Goal: Transaction & Acquisition: Obtain resource

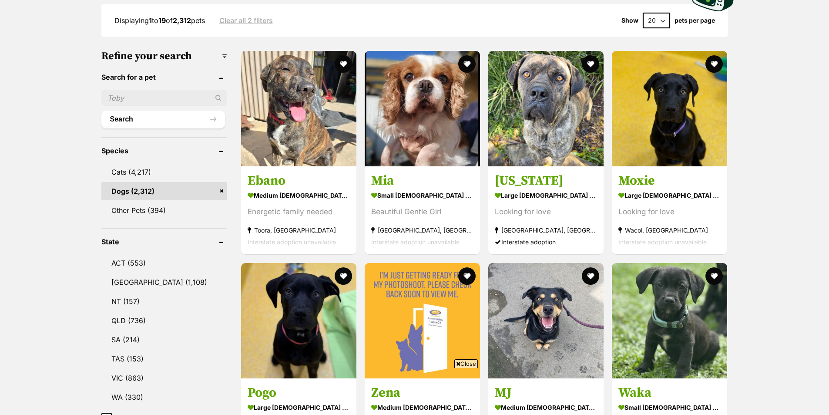
scroll to position [324, 0]
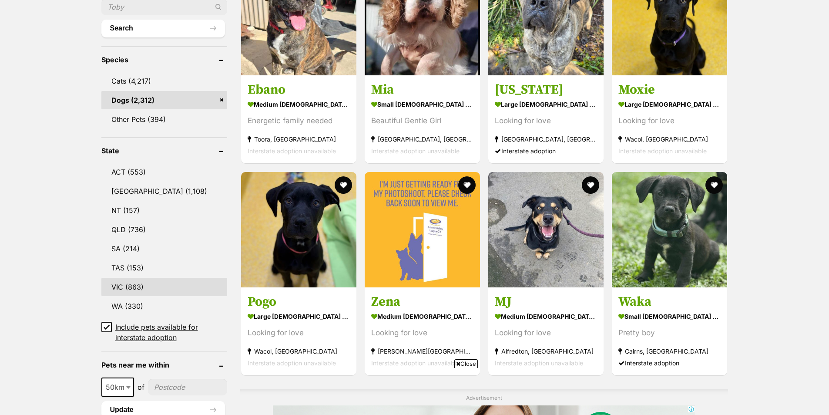
click at [125, 286] on link "VIC (863)" at bounding box center [164, 287] width 126 height 18
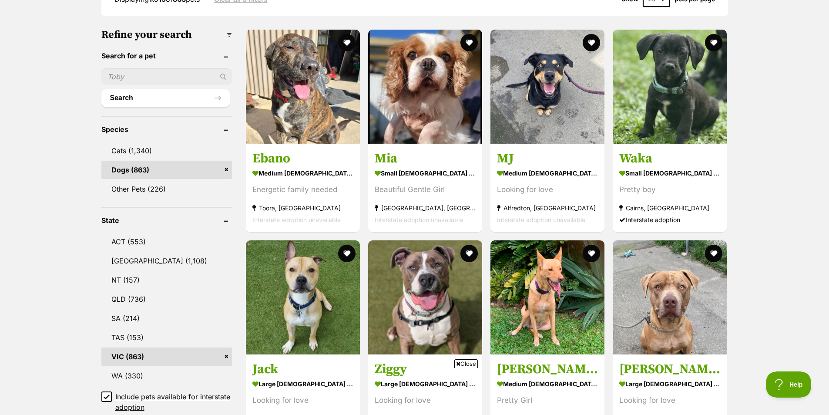
scroll to position [259, 0]
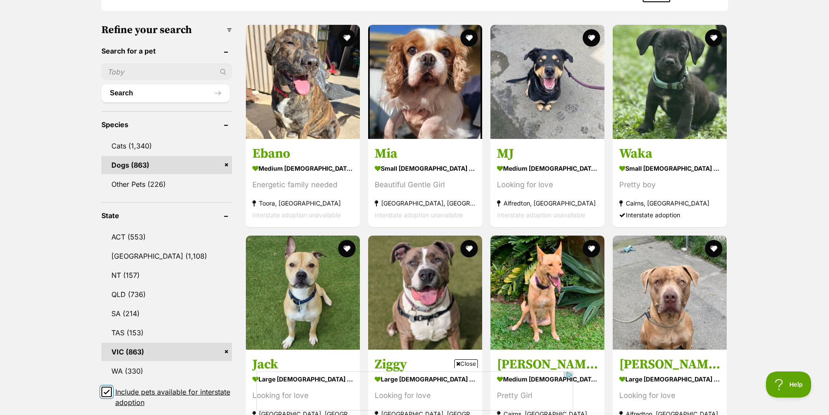
click at [110, 388] on input "Include pets available for interstate adoption" at bounding box center [106, 392] width 10 height 10
click at [104, 390] on icon at bounding box center [106, 392] width 5 height 4
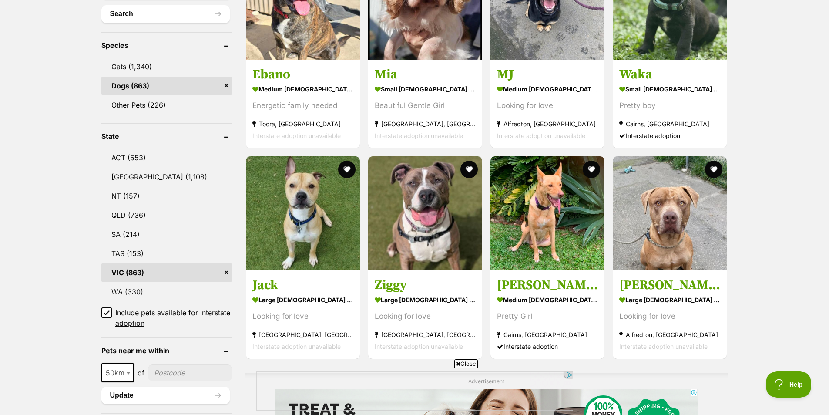
scroll to position [408, 0]
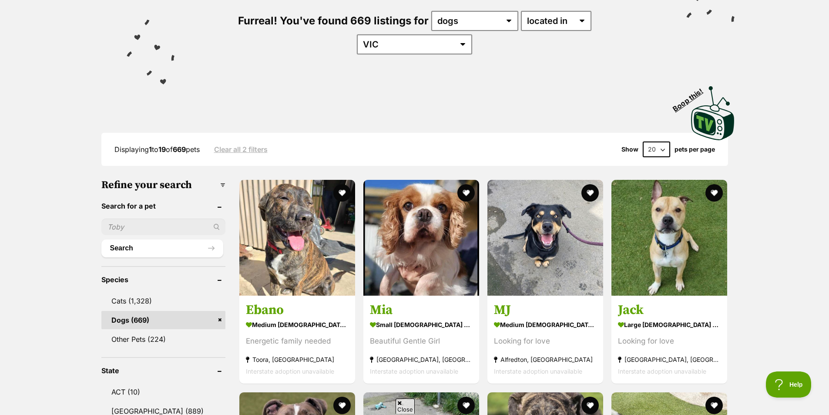
scroll to position [126, 0]
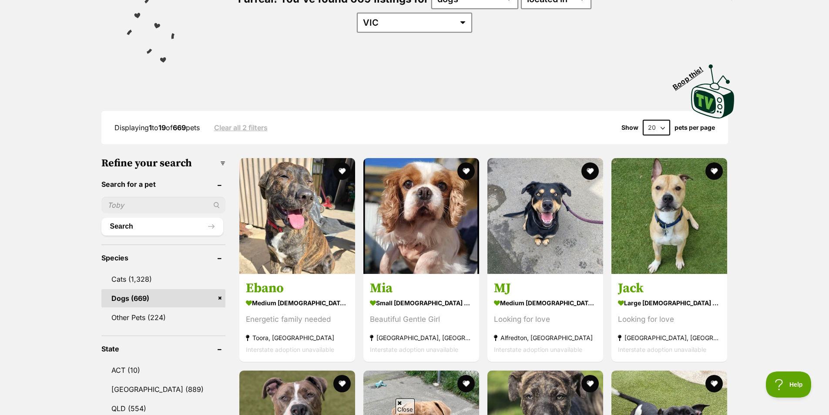
drag, startPoint x: 833, startPoint y: 73, endPoint x: 833, endPoint y: 100, distance: 27.0
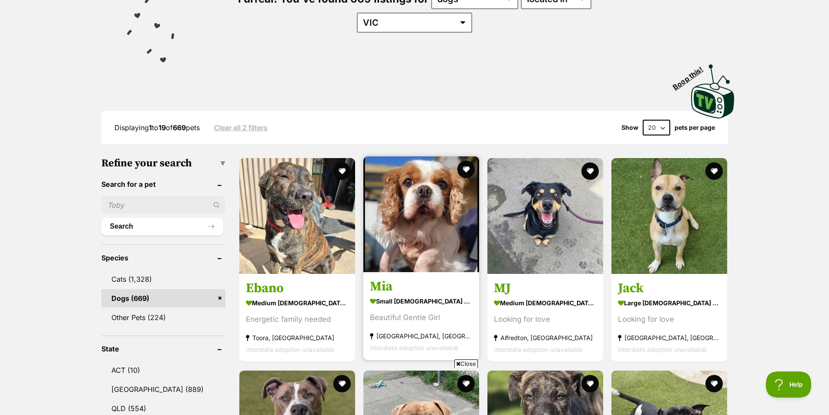
scroll to position [0, 0]
click at [381, 272] on link "Mia small female Dog Beautiful Gentle Girl Altona North, VIC Interstate adoptio…" at bounding box center [422, 316] width 116 height 88
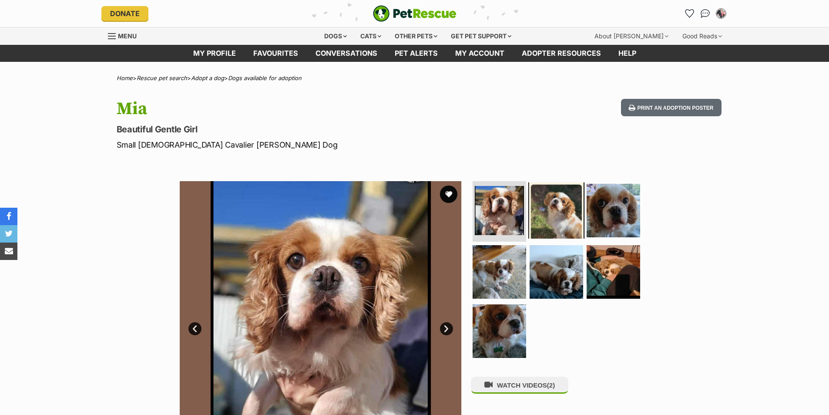
click at [560, 202] on img at bounding box center [556, 210] width 56 height 56
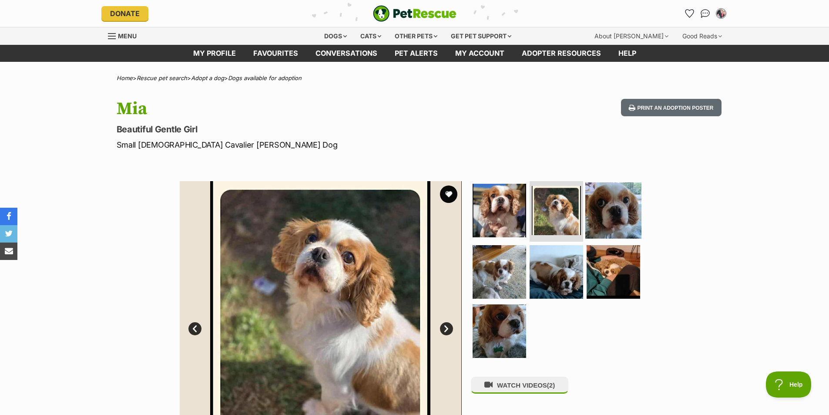
click at [600, 209] on img at bounding box center [614, 210] width 56 height 56
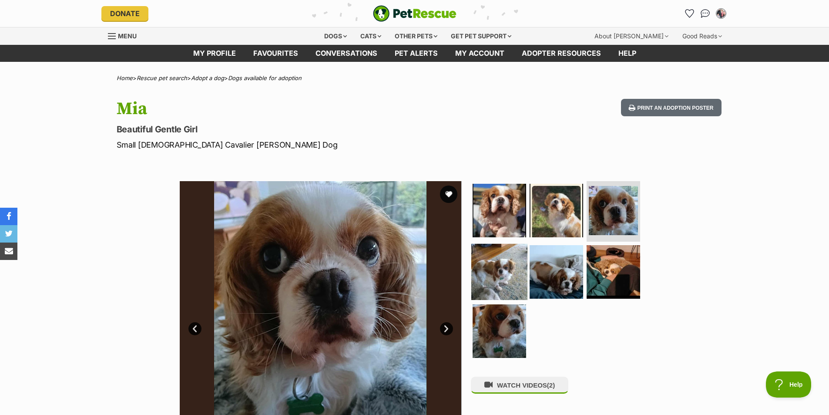
click at [502, 264] on img at bounding box center [499, 272] width 56 height 56
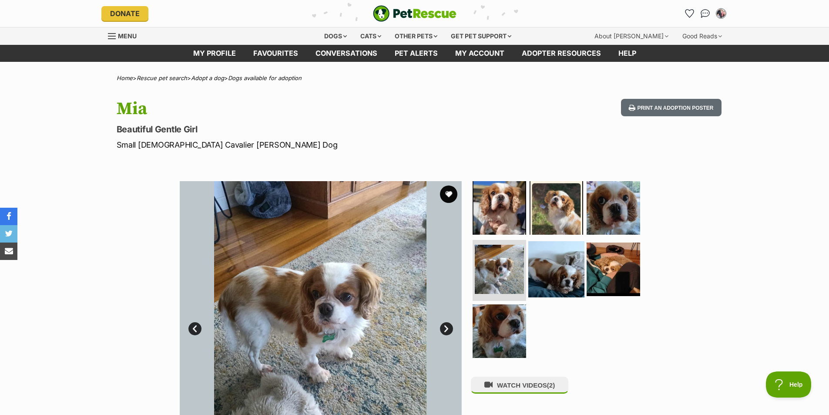
click at [552, 267] on img at bounding box center [556, 269] width 56 height 56
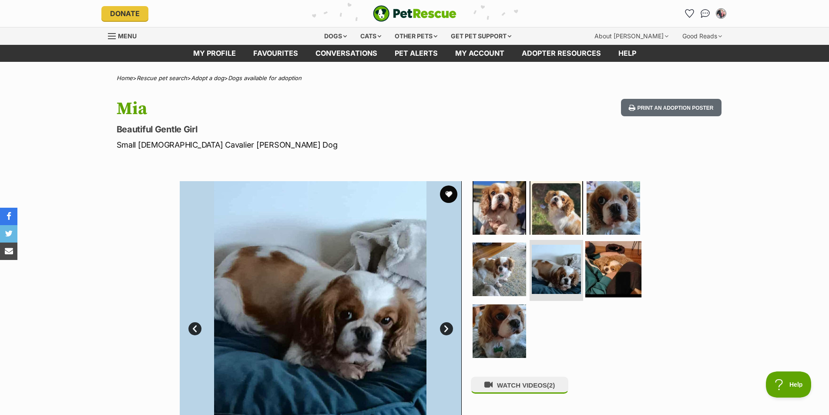
click at [602, 249] on img at bounding box center [614, 269] width 56 height 56
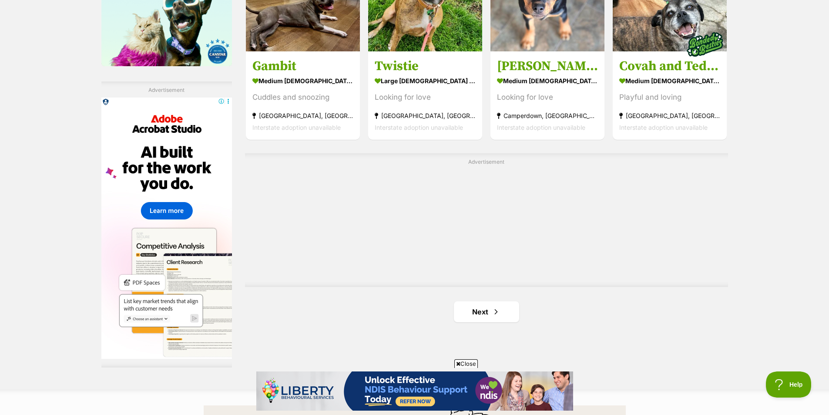
scroll to position [1464, 0]
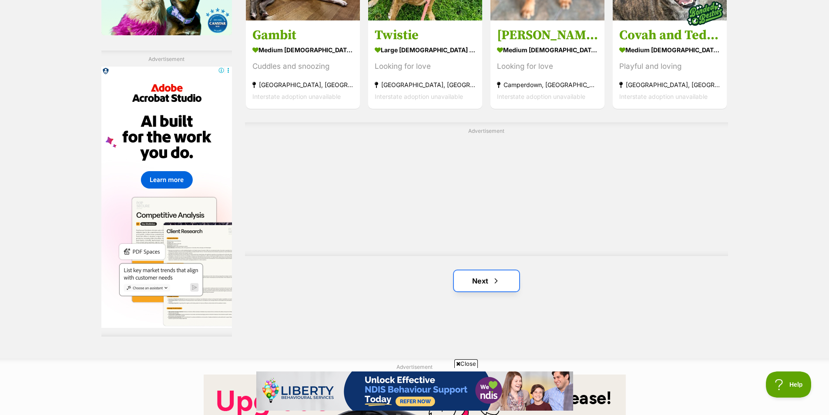
click at [499, 270] on link "Next" at bounding box center [486, 280] width 65 height 21
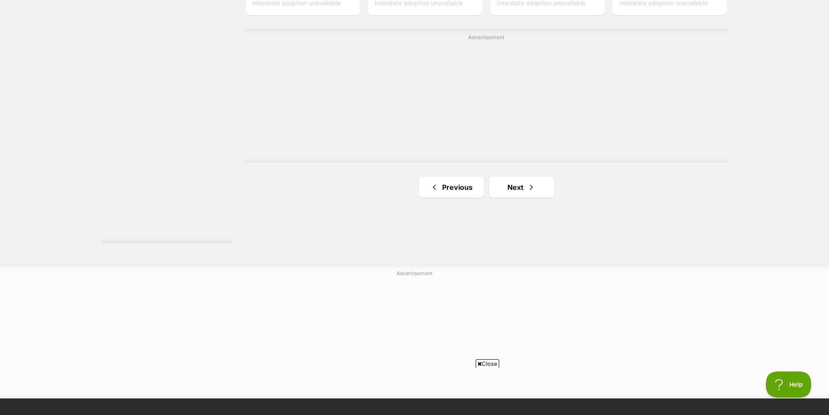
scroll to position [1493, 0]
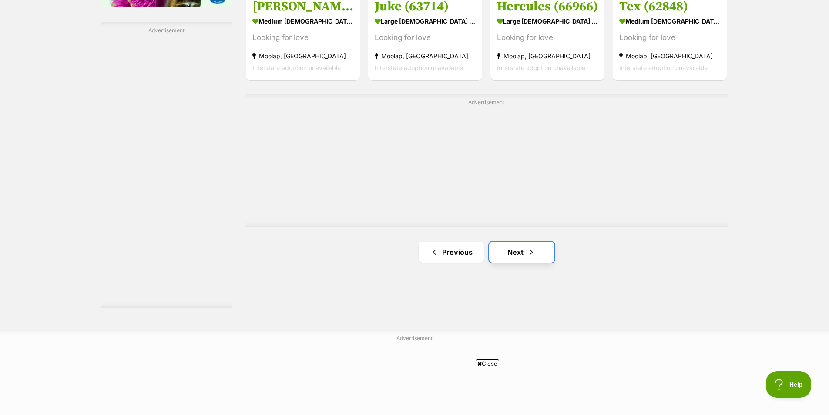
click at [544, 242] on link "Next" at bounding box center [521, 252] width 65 height 21
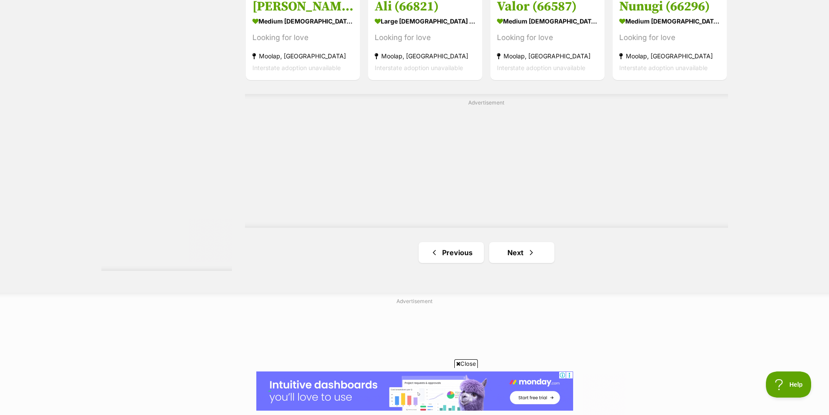
scroll to position [1588, 0]
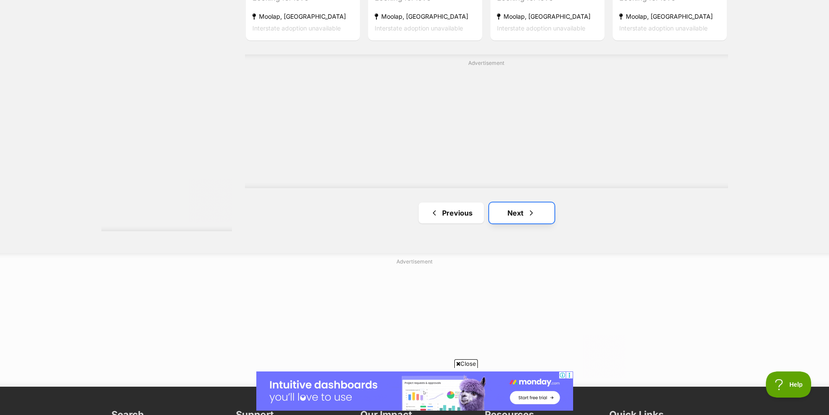
click at [528, 208] on span "Next page" at bounding box center [531, 213] width 9 height 10
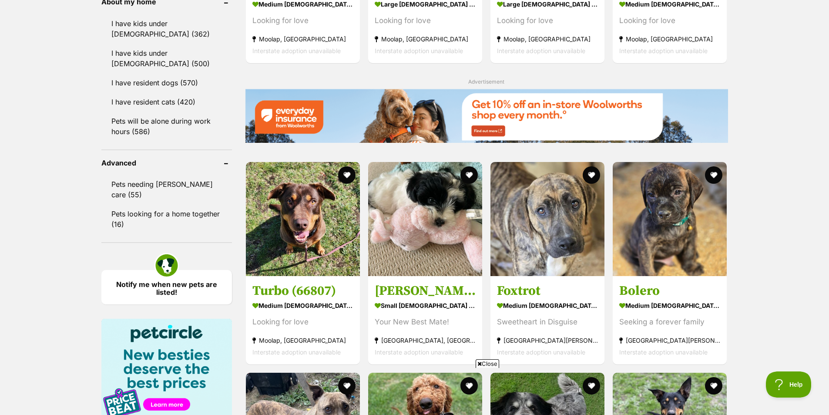
scroll to position [1003, 0]
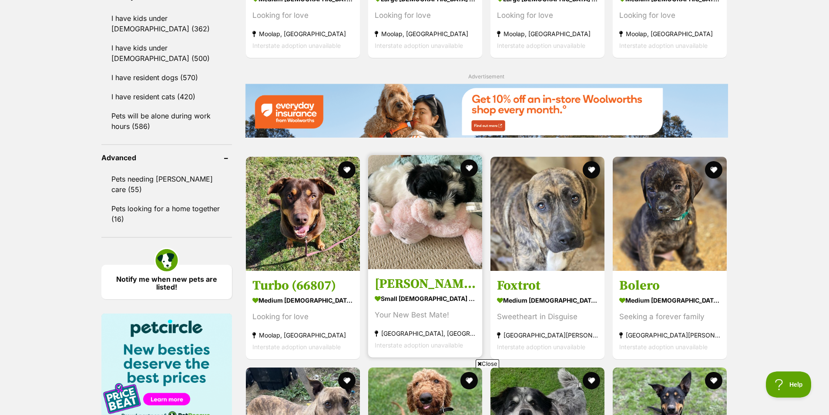
click at [390, 276] on h3 "[PERSON_NAME]" at bounding box center [425, 284] width 101 height 17
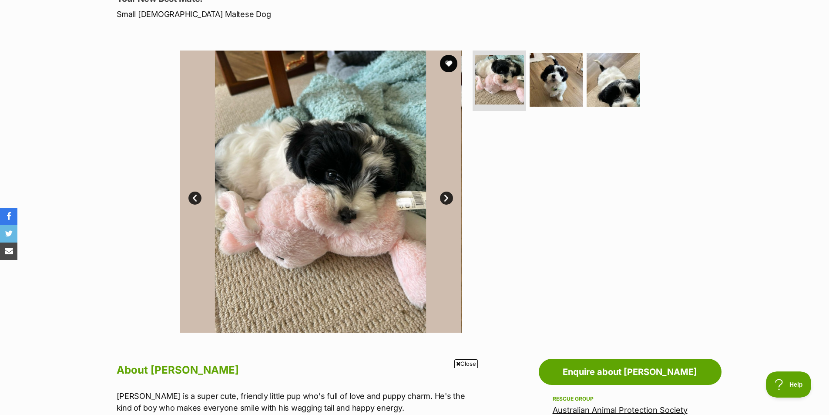
scroll to position [128, 0]
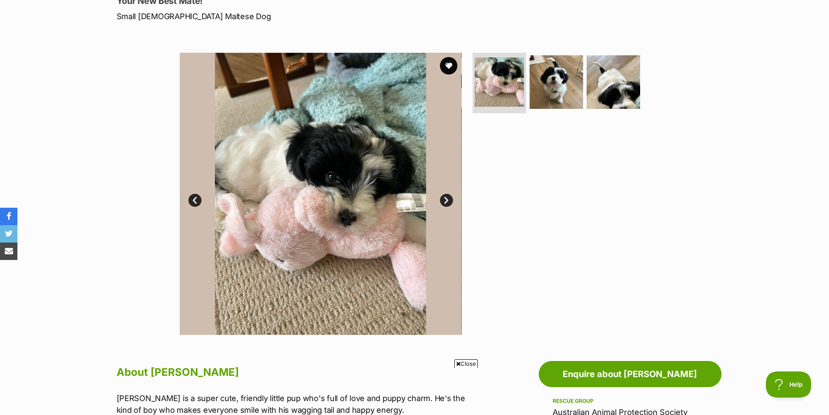
click at [439, 197] on img at bounding box center [321, 194] width 282 height 282
click at [445, 201] on link "Next" at bounding box center [446, 200] width 13 height 13
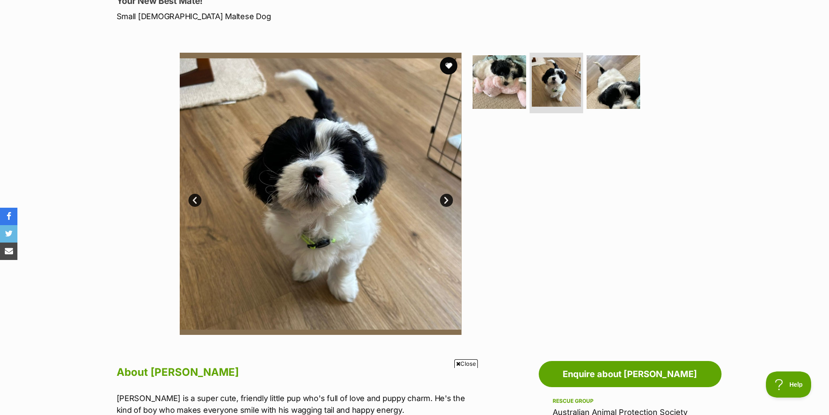
click at [445, 201] on link "Next" at bounding box center [446, 200] width 13 height 13
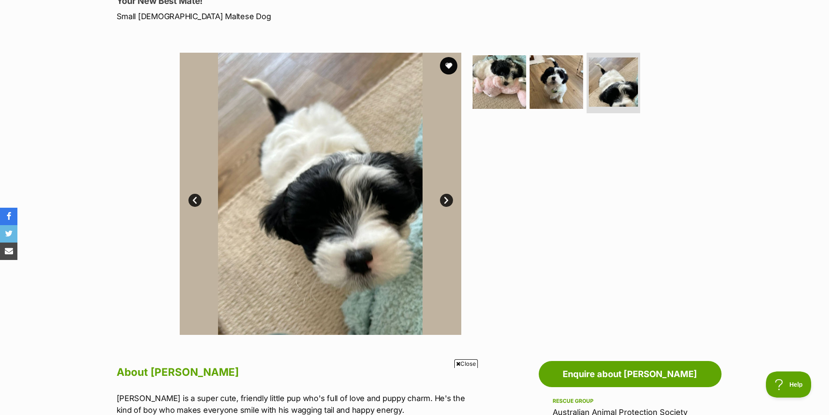
click at [445, 201] on link "Next" at bounding box center [446, 200] width 13 height 13
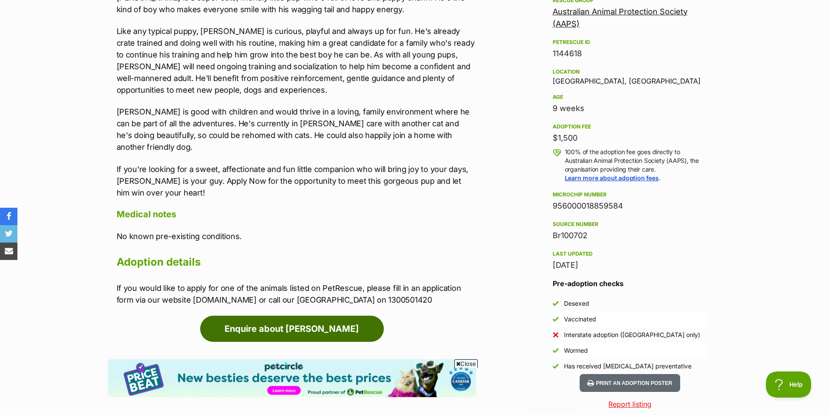
scroll to position [0, 0]
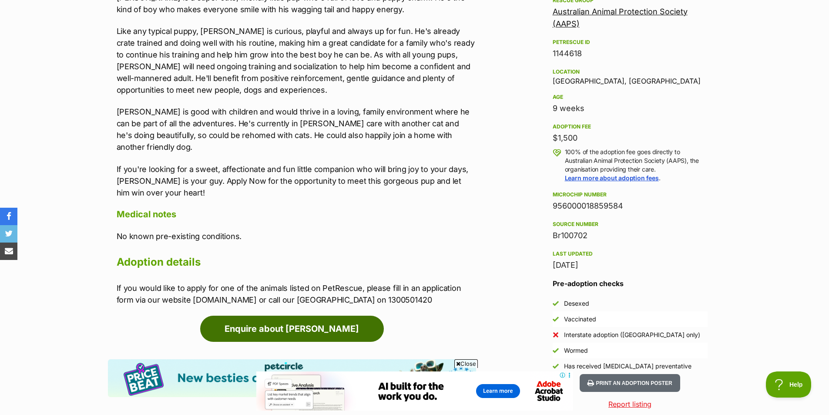
click at [310, 316] on link "Enquire about Neville" at bounding box center [292, 329] width 184 height 26
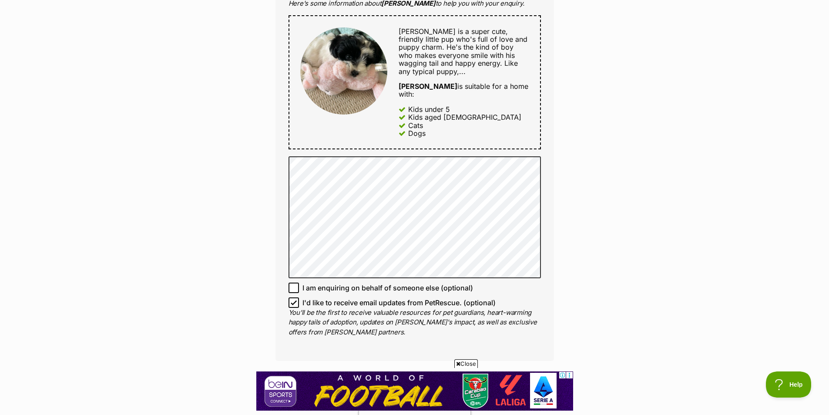
click at [829, 207] on html "Skip to main content Log in to favourite this pet Log in Or sign up Search PetR…" at bounding box center [414, 295] width 829 height 1576
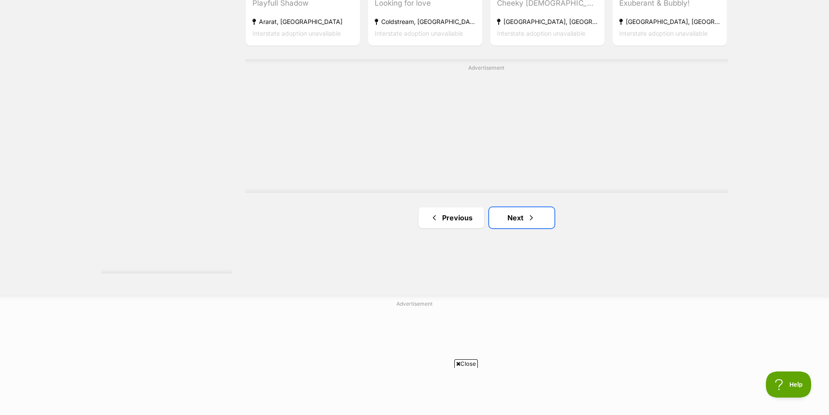
scroll to position [1541, 0]
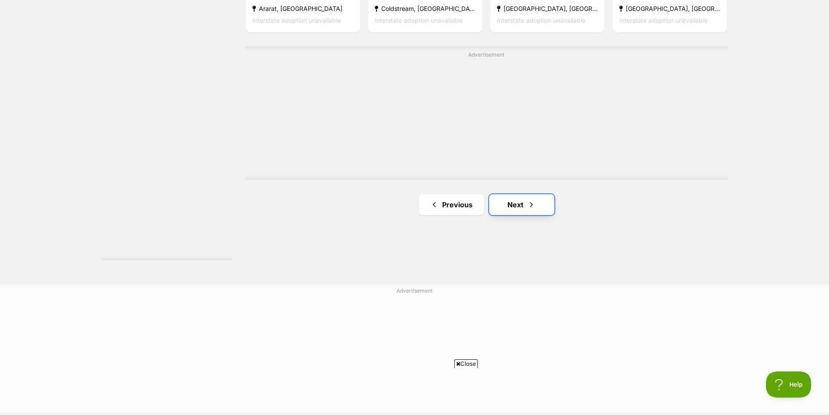
click at [545, 194] on link "Next" at bounding box center [521, 204] width 65 height 21
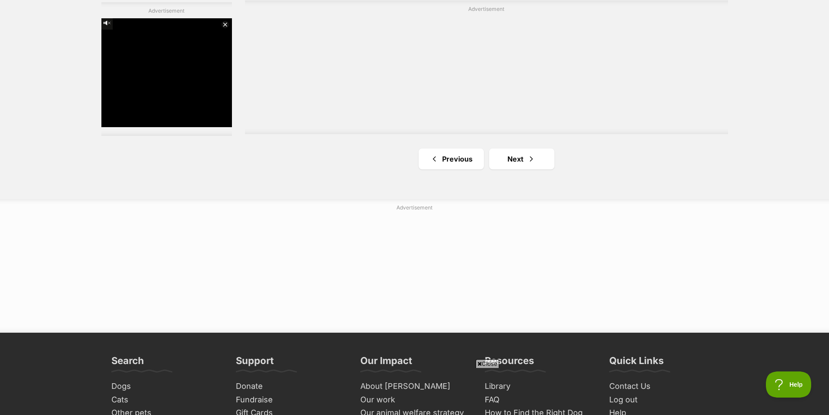
scroll to position [1597, 0]
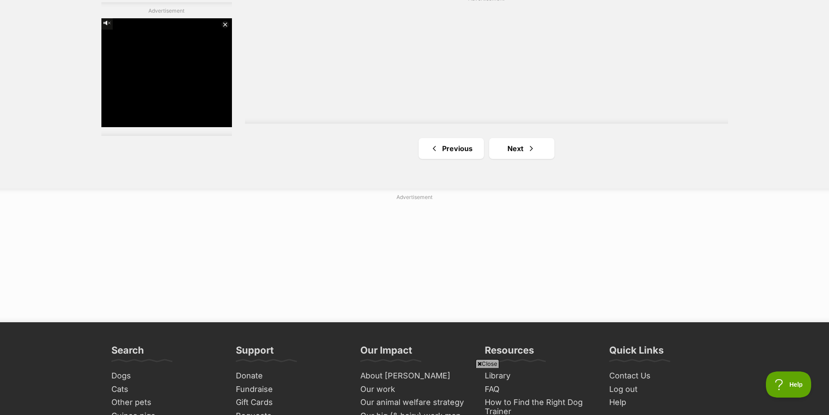
drag, startPoint x: 832, startPoint y: 69, endPoint x: 835, endPoint y: 347, distance: 277.3
click at [512, 138] on link "Next" at bounding box center [521, 148] width 65 height 21
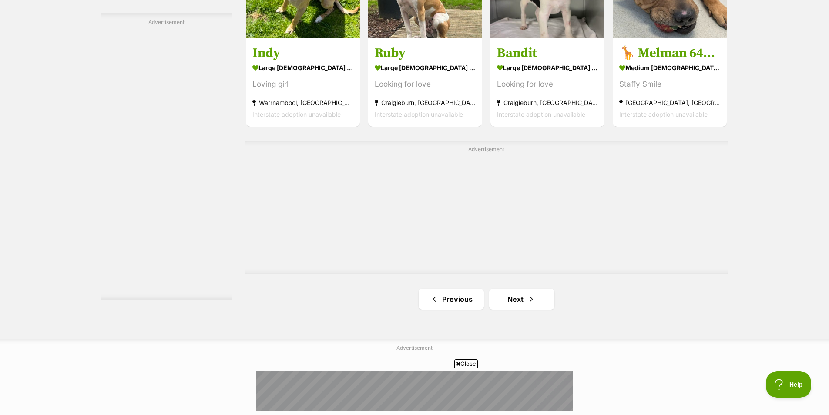
scroll to position [1515, 0]
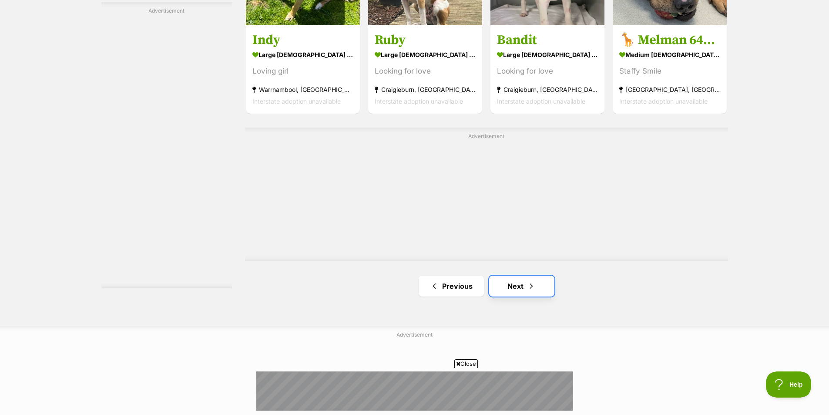
click at [532, 281] on span "Next page" at bounding box center [531, 286] width 9 height 10
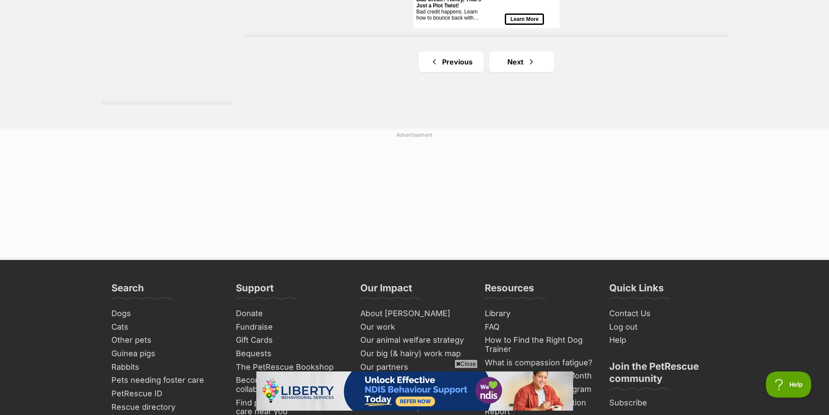
scroll to position [1689, 0]
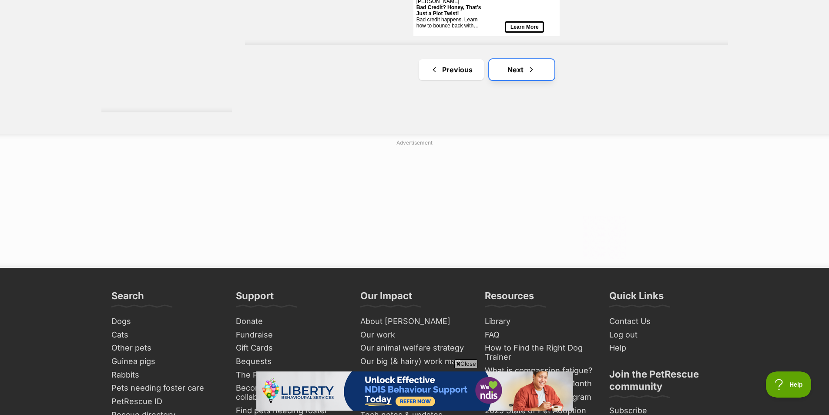
click at [531, 64] on span "Next page" at bounding box center [531, 69] width 9 height 10
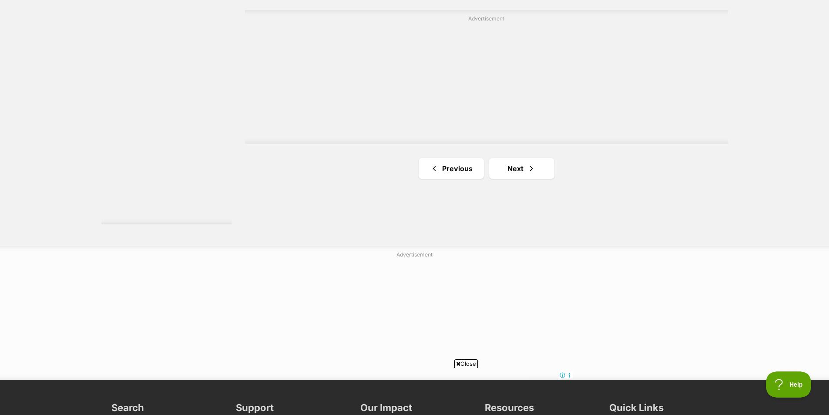
scroll to position [1579, 0]
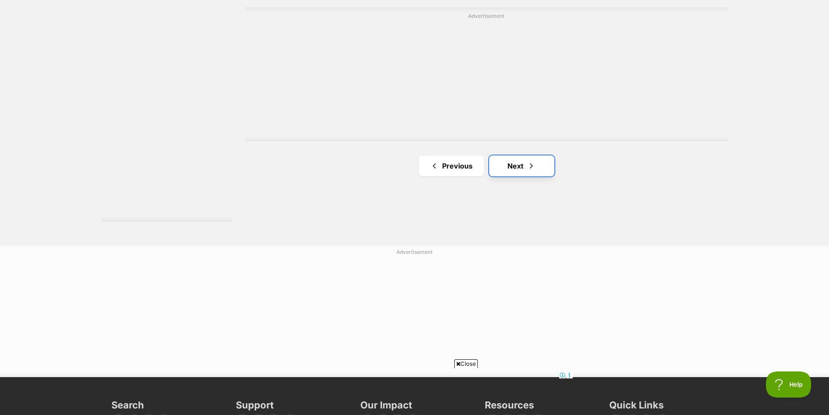
click at [519, 155] on link "Next" at bounding box center [521, 165] width 65 height 21
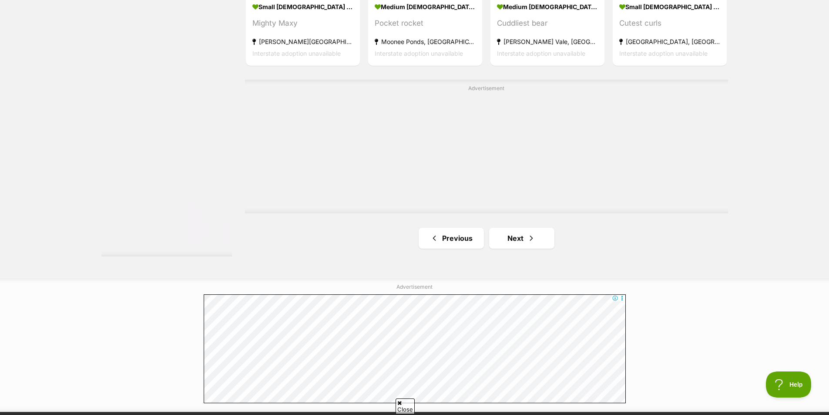
scroll to position [1591, 0]
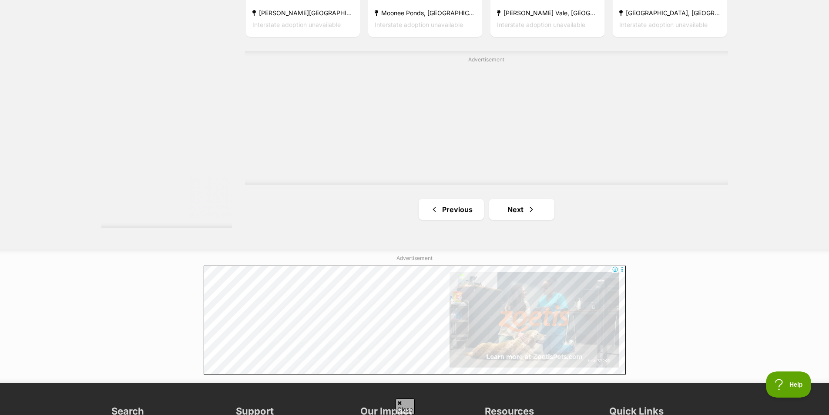
click at [507, 199] on link "Next" at bounding box center [521, 209] width 65 height 21
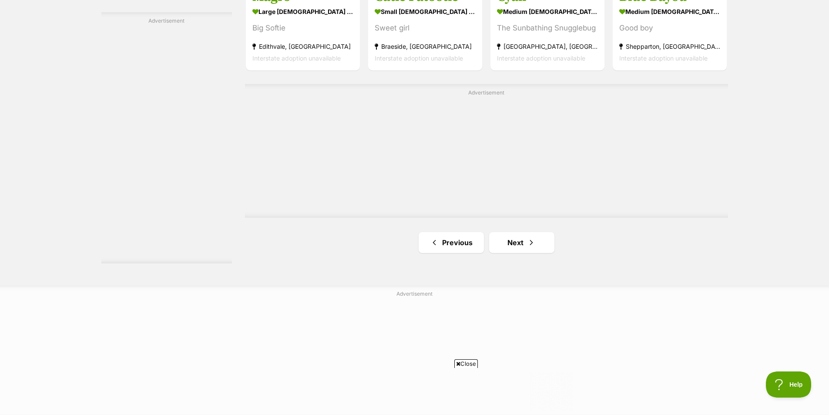
scroll to position [1518, 0]
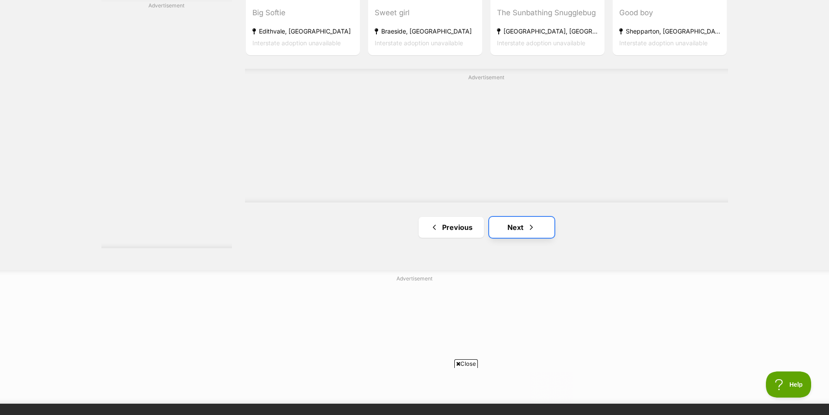
click at [523, 217] on link "Next" at bounding box center [521, 227] width 65 height 21
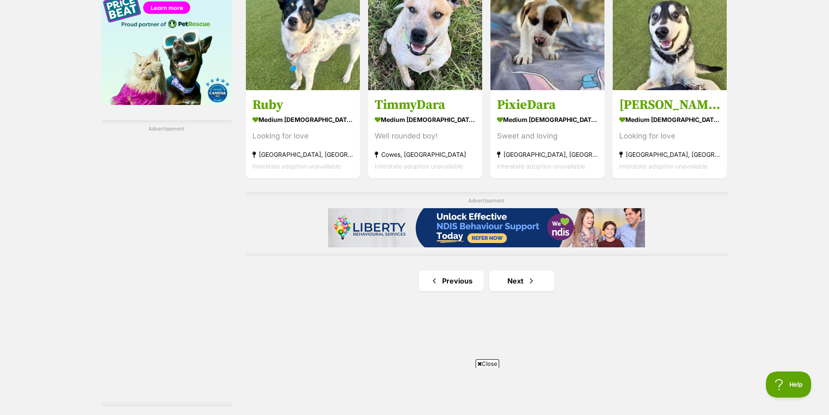
scroll to position [1413, 0]
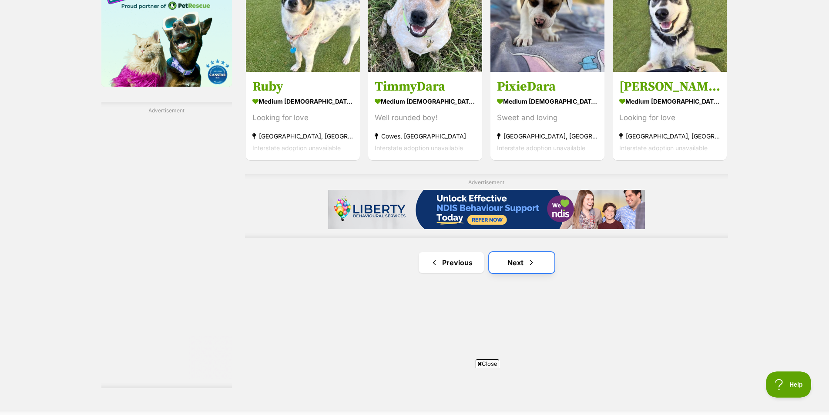
click at [518, 252] on link "Next" at bounding box center [521, 262] width 65 height 21
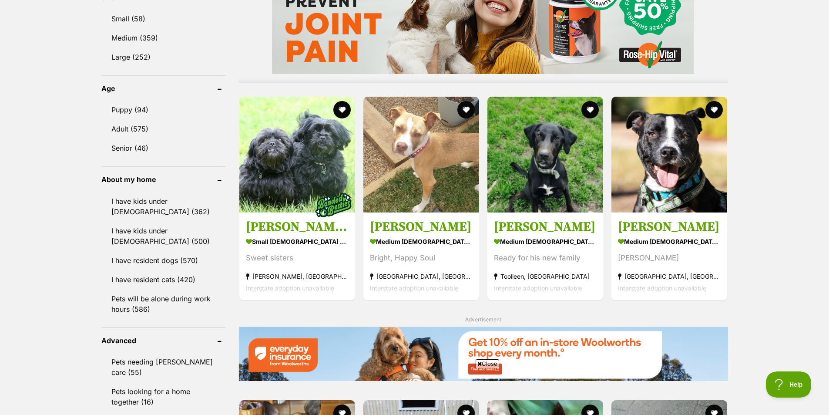
scroll to position [845, 0]
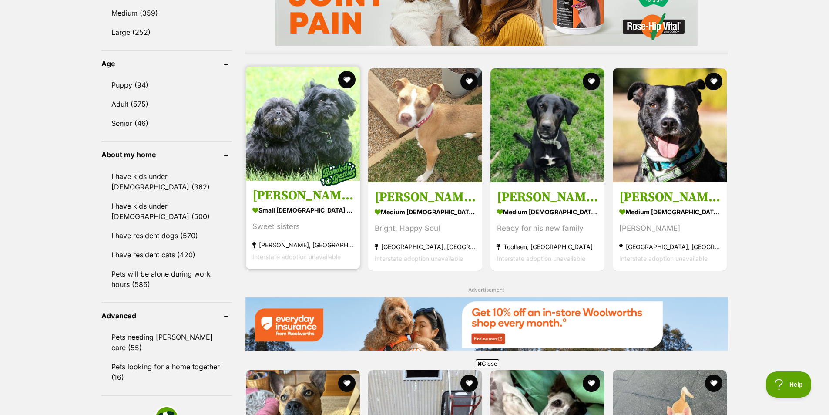
click at [297, 123] on img at bounding box center [303, 124] width 114 height 114
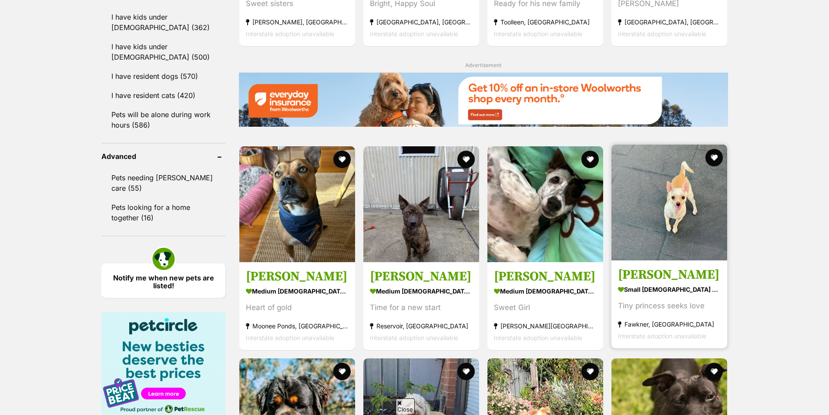
click at [647, 266] on h3 "Holly Silvanus" at bounding box center [669, 274] width 103 height 17
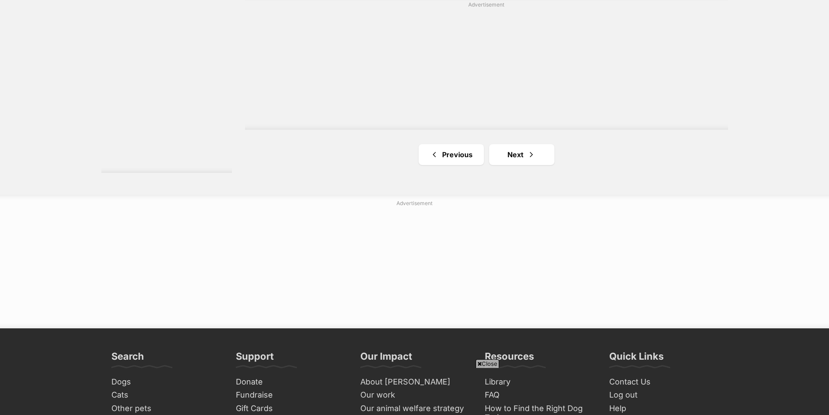
scroll to position [1667, 0]
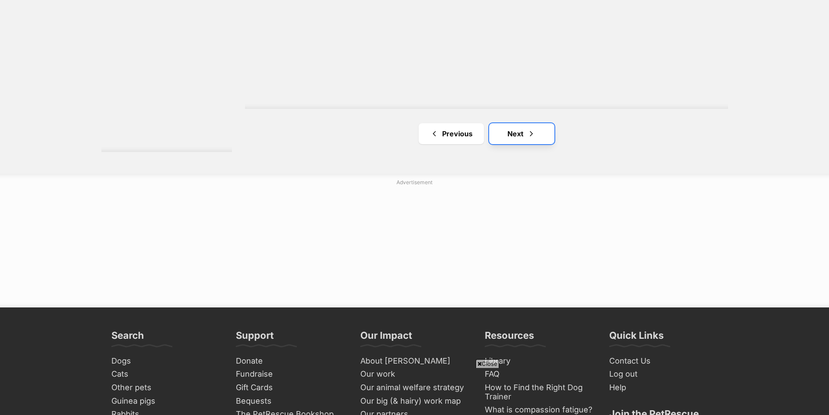
click at [502, 123] on link "Next" at bounding box center [521, 133] width 65 height 21
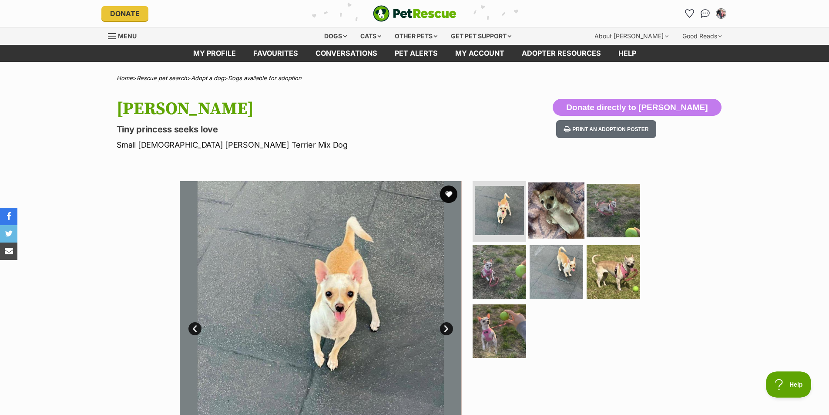
click at [566, 232] on img at bounding box center [556, 210] width 56 height 56
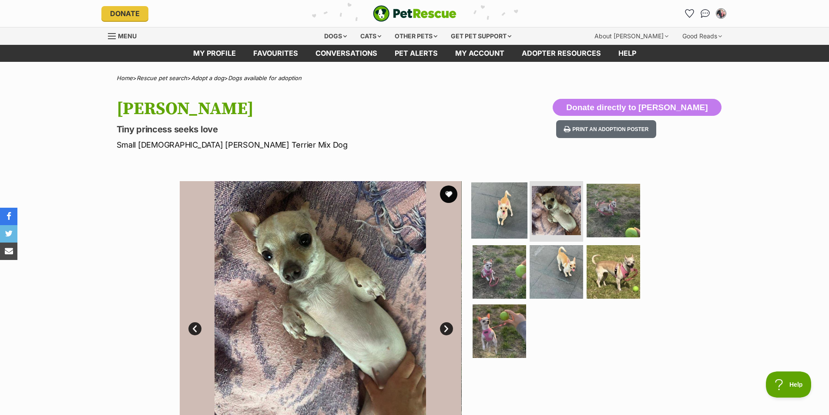
click at [495, 213] on img at bounding box center [499, 210] width 56 height 56
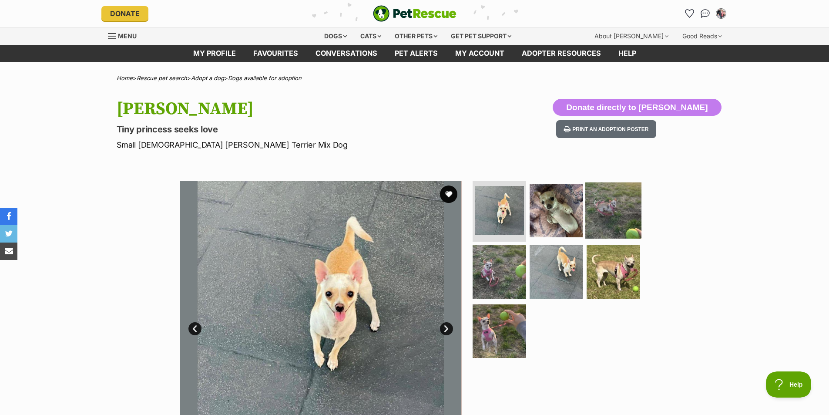
click at [592, 207] on img at bounding box center [614, 210] width 56 height 56
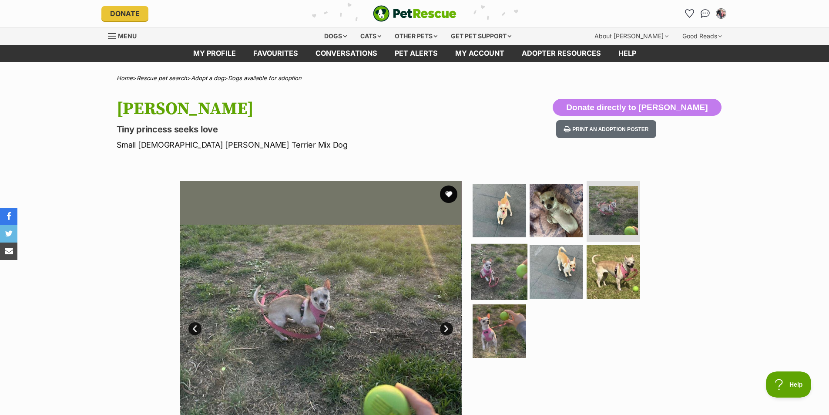
click at [503, 259] on img at bounding box center [499, 272] width 56 height 56
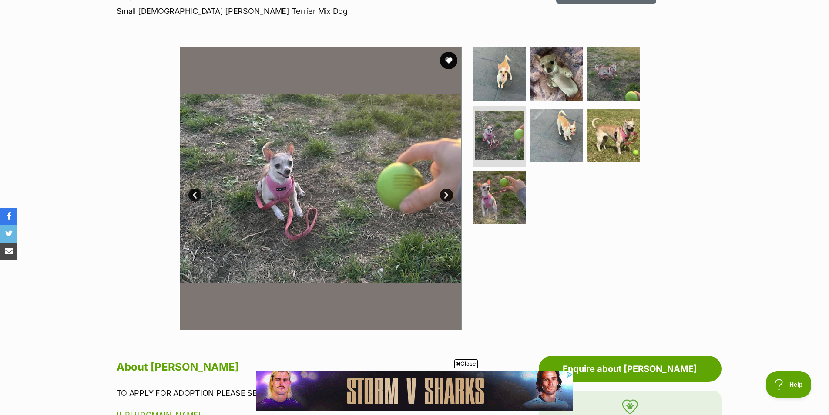
scroll to position [131, 0]
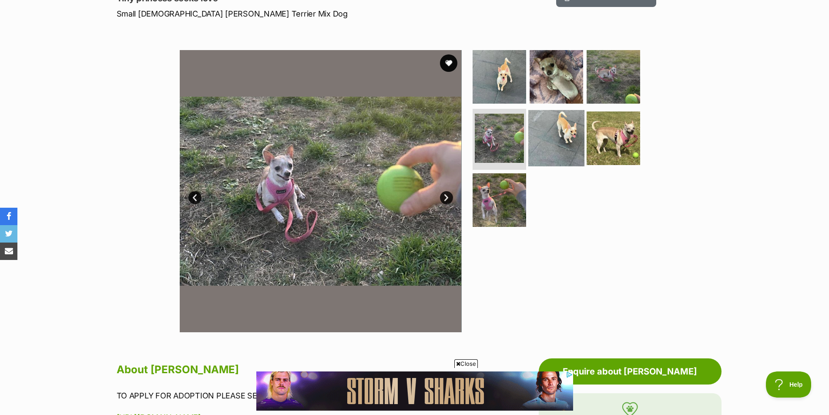
click at [570, 135] on img at bounding box center [556, 138] width 56 height 56
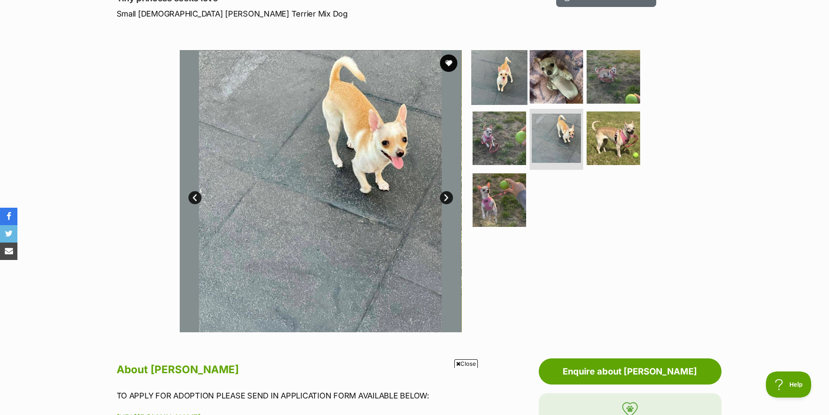
click at [505, 80] on img at bounding box center [499, 76] width 56 height 56
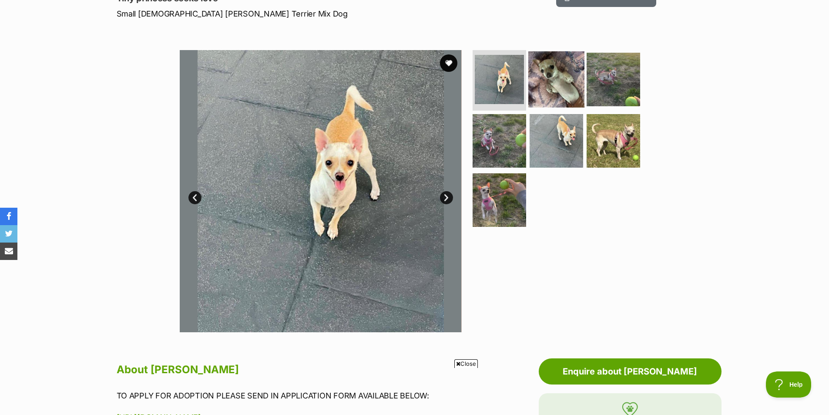
click at [550, 82] on img at bounding box center [556, 79] width 56 height 56
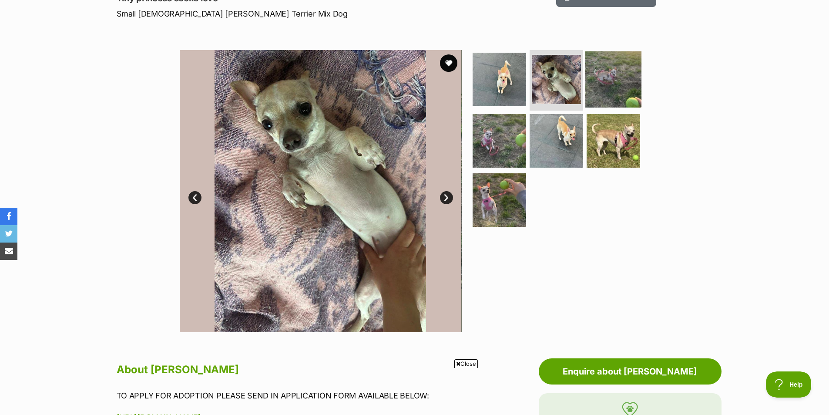
click at [619, 66] on img at bounding box center [614, 79] width 56 height 56
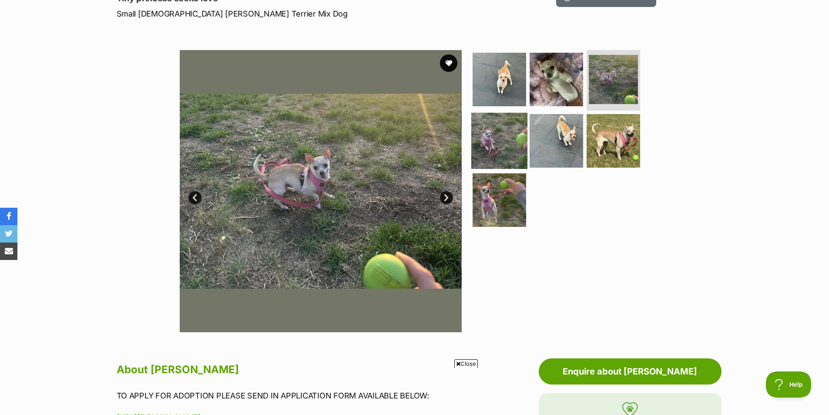
click at [518, 125] on img at bounding box center [499, 141] width 56 height 56
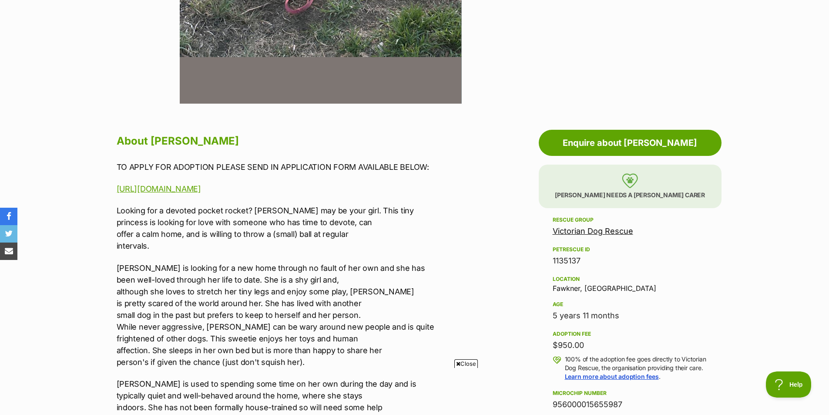
scroll to position [401, 0]
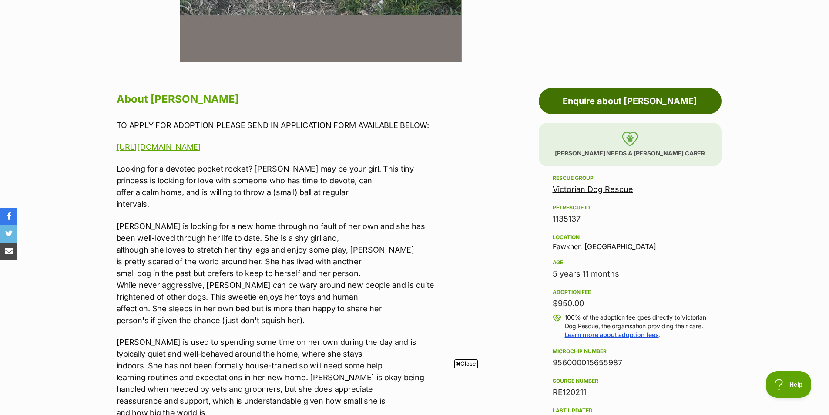
click at [590, 101] on link "Enquire about Holly Silvanus" at bounding box center [630, 101] width 183 height 26
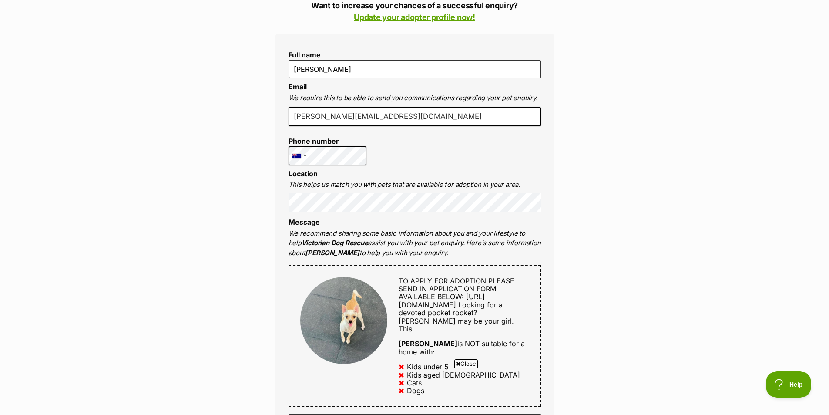
scroll to position [220, 0]
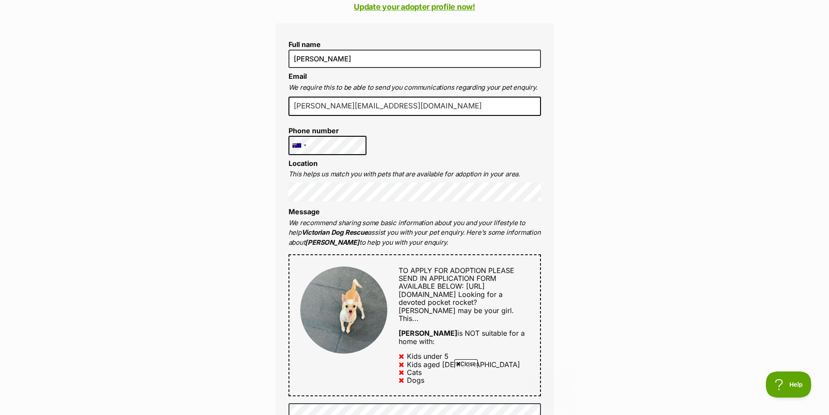
click at [394, 205] on div "Full name [PERSON_NAME] Email We require this to be able to send you communicat…" at bounding box center [415, 315] width 279 height 585
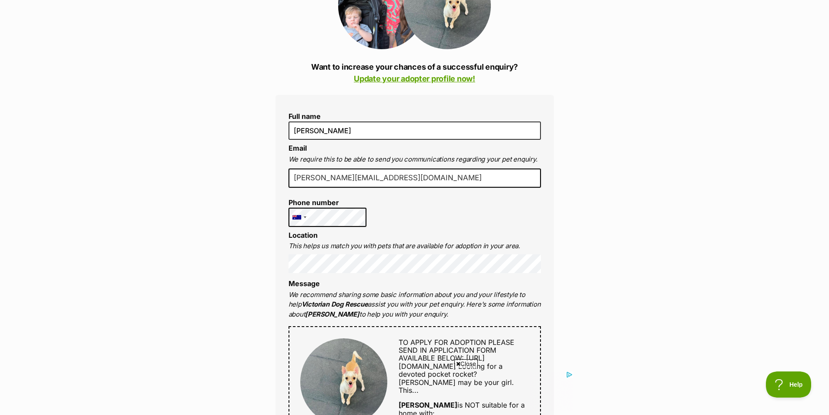
scroll to position [176, 0]
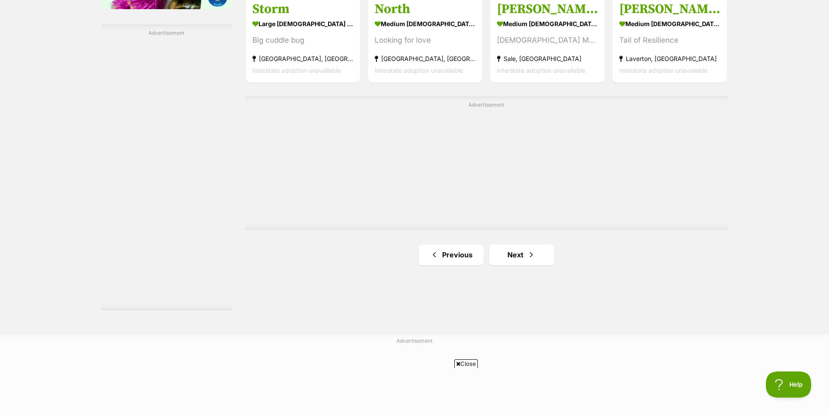
scroll to position [1504, 0]
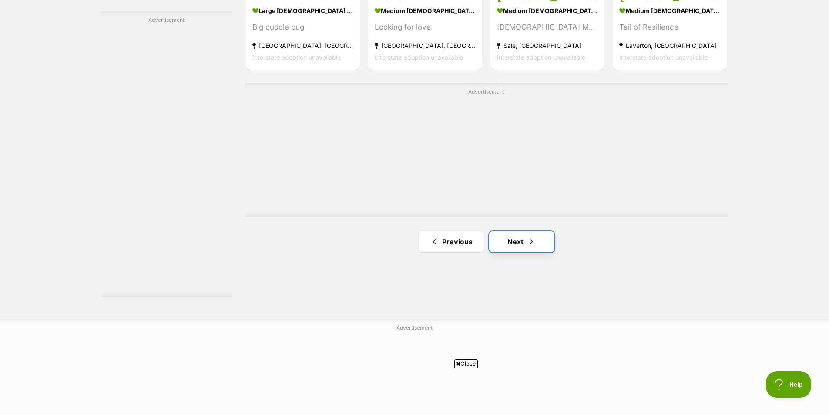
click at [509, 231] on link "Next" at bounding box center [521, 241] width 65 height 21
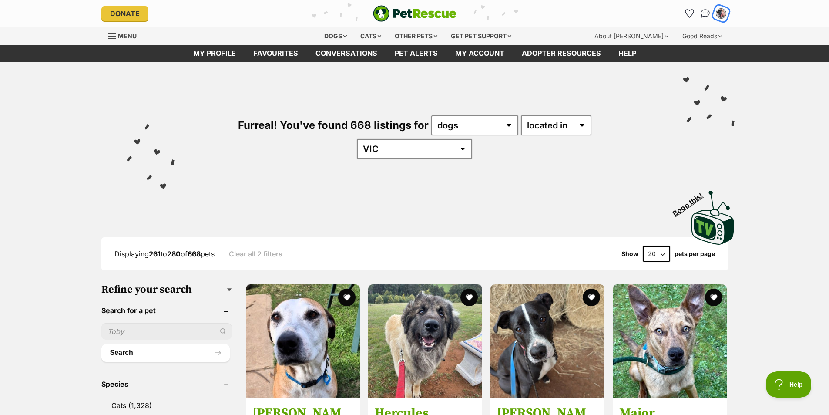
click at [724, 13] on img "My account" at bounding box center [721, 13] width 11 height 11
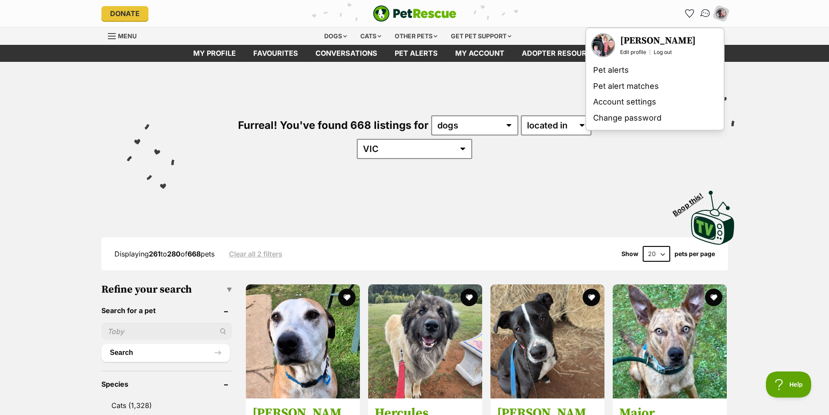
click at [702, 13] on img "Conversations" at bounding box center [706, 13] width 12 height 11
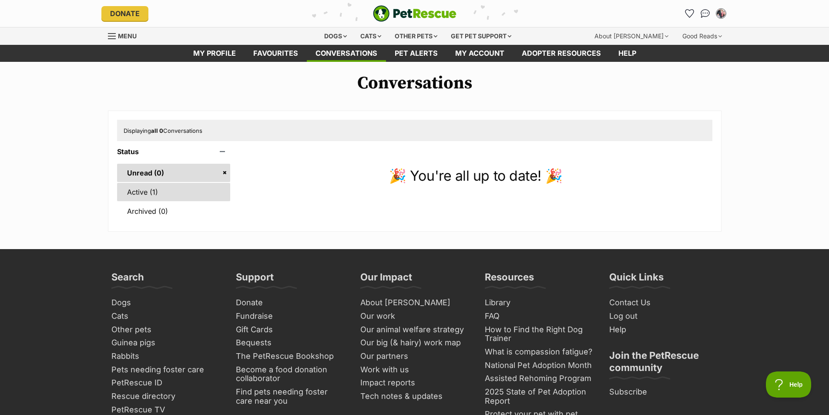
click at [144, 193] on link "Active (1)" at bounding box center [174, 192] width 114 height 18
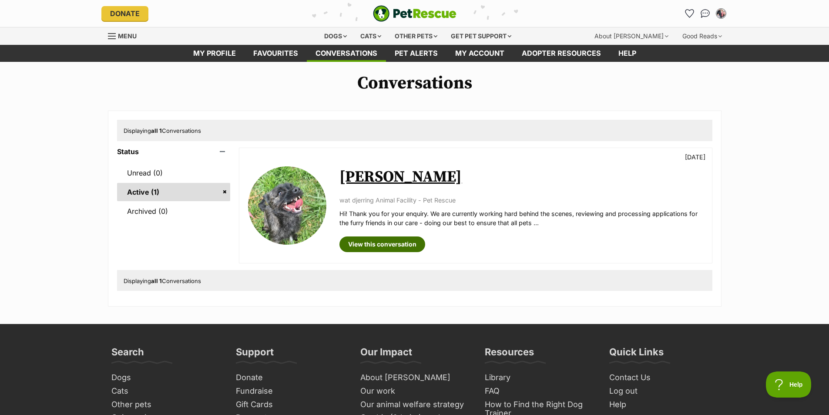
click at [370, 249] on link "View this conversation" at bounding box center [383, 244] width 86 height 16
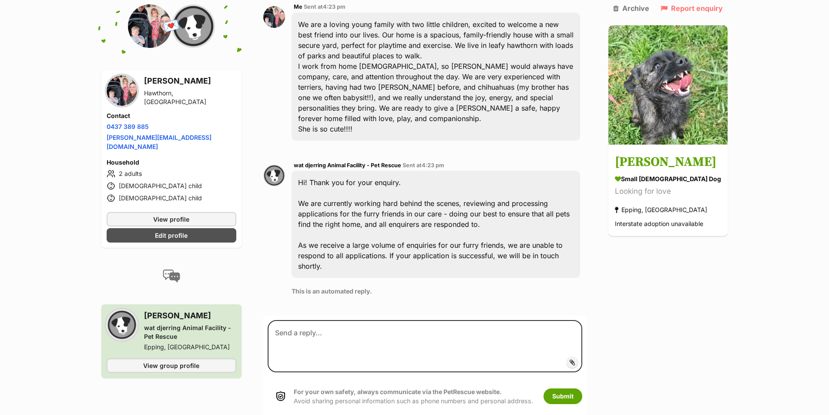
scroll to position [252, 0]
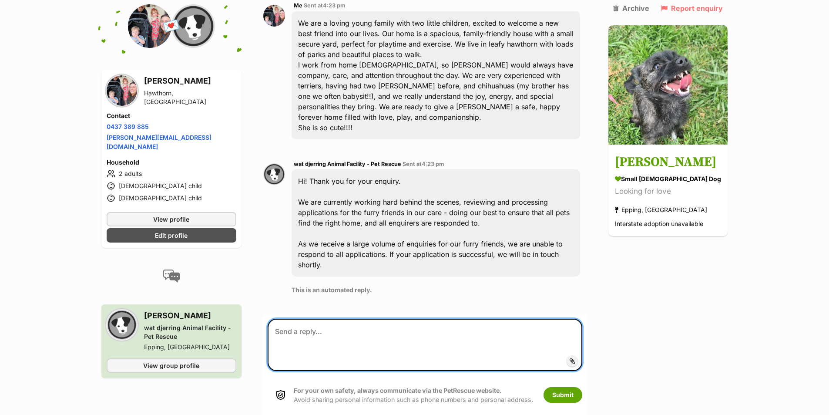
click at [390, 319] on textarea at bounding box center [425, 345] width 315 height 52
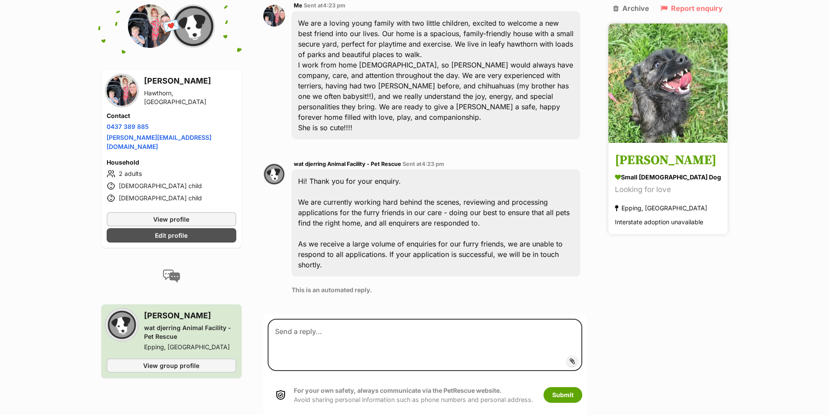
click at [643, 151] on h3 "[PERSON_NAME]" at bounding box center [668, 161] width 106 height 20
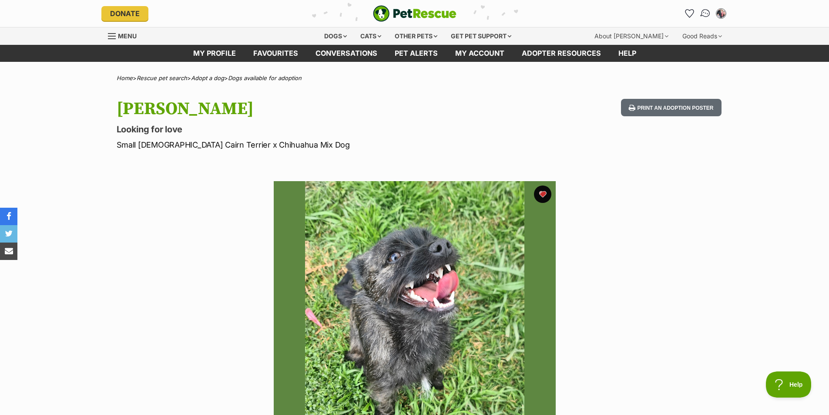
click at [704, 17] on img "Conversations" at bounding box center [706, 13] width 12 height 11
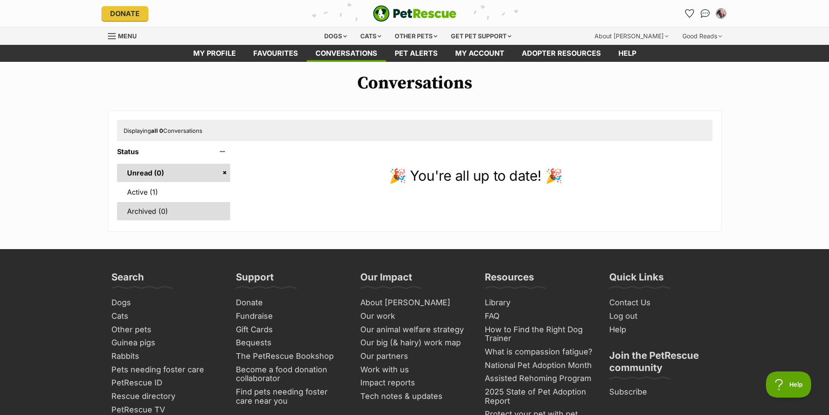
click at [158, 203] on link "Archived (0)" at bounding box center [174, 211] width 114 height 18
click at [158, 195] on link "Active (1)" at bounding box center [174, 192] width 114 height 18
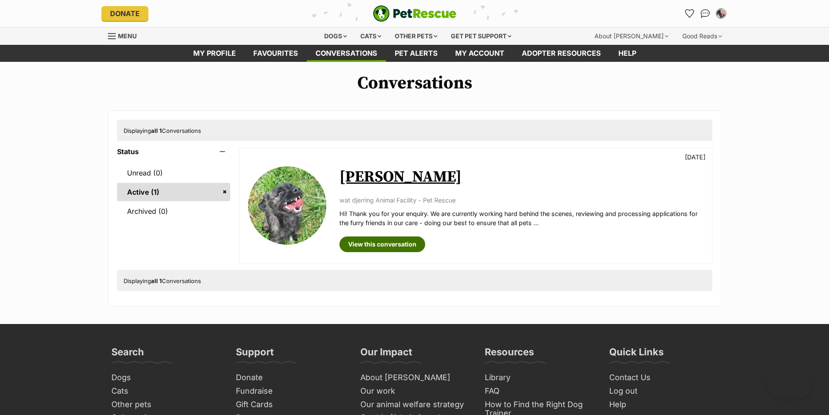
click at [367, 241] on link "View this conversation" at bounding box center [383, 244] width 86 height 16
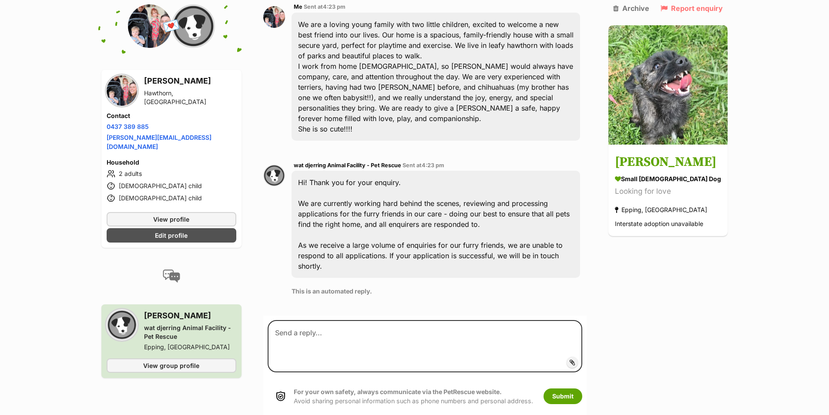
scroll to position [252, 0]
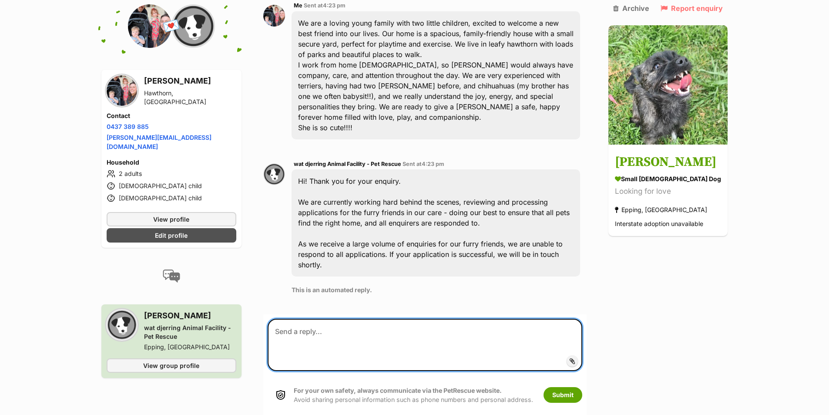
click at [386, 326] on textarea at bounding box center [425, 345] width 315 height 52
drag, startPoint x: 282, startPoint y: 310, endPoint x: 268, endPoint y: 310, distance: 13.9
click at [268, 314] on form "we would love to hear back :) and meet beautiful Saoirse Add attachment Submit …" at bounding box center [425, 365] width 324 height 103
click at [481, 319] on textarea "We would love to hear back :) and meet beautiful Saoirse" at bounding box center [425, 345] width 315 height 52
type textarea "We would love to hear back :) and meet beautiful Saoirse, we think she would be…"
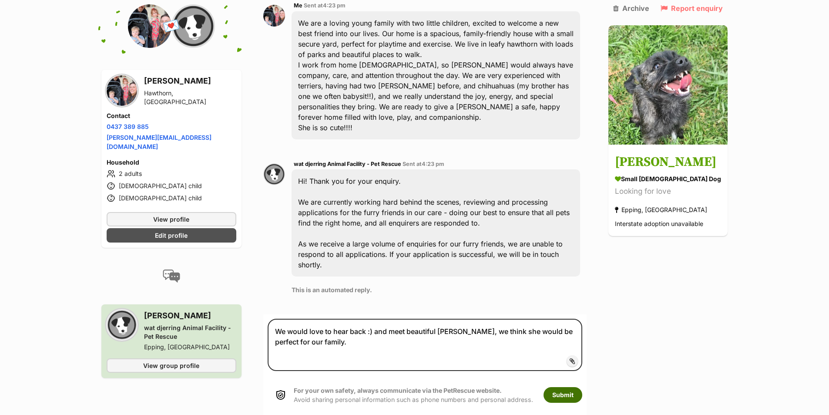
click at [577, 387] on button "Submit" at bounding box center [563, 395] width 39 height 16
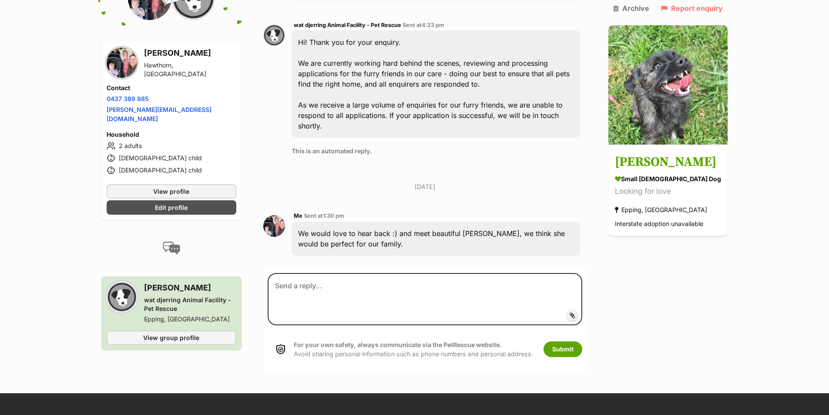
scroll to position [394, 0]
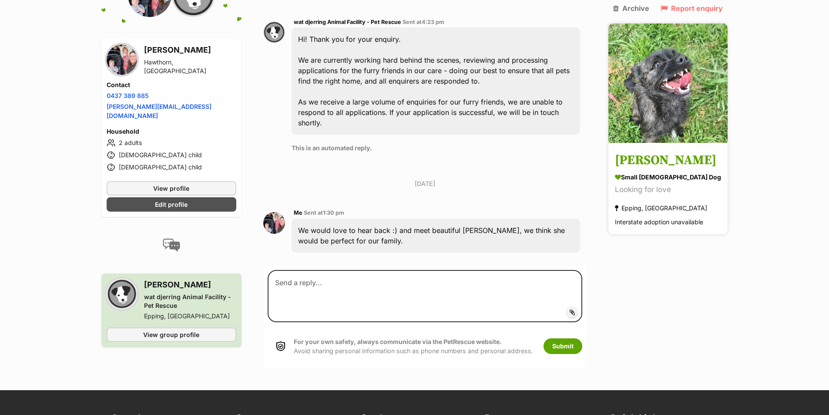
click at [655, 151] on h3 "[PERSON_NAME]" at bounding box center [668, 161] width 106 height 20
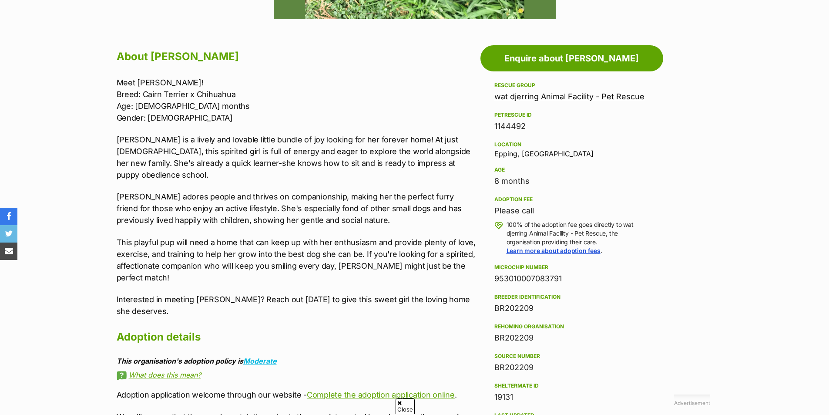
scroll to position [452, 0]
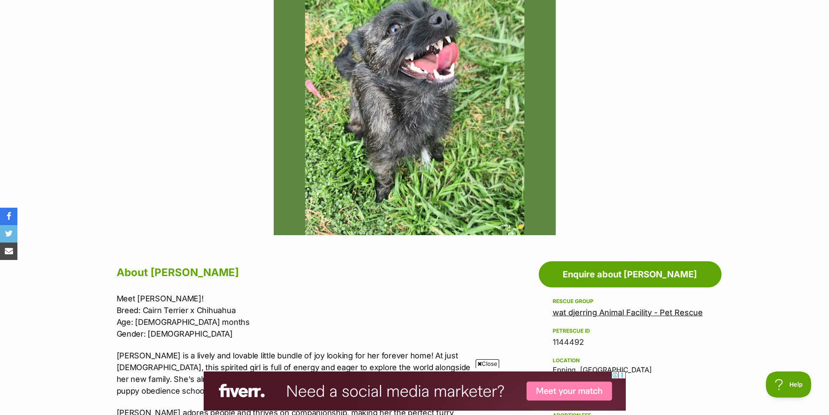
scroll to position [213, 0]
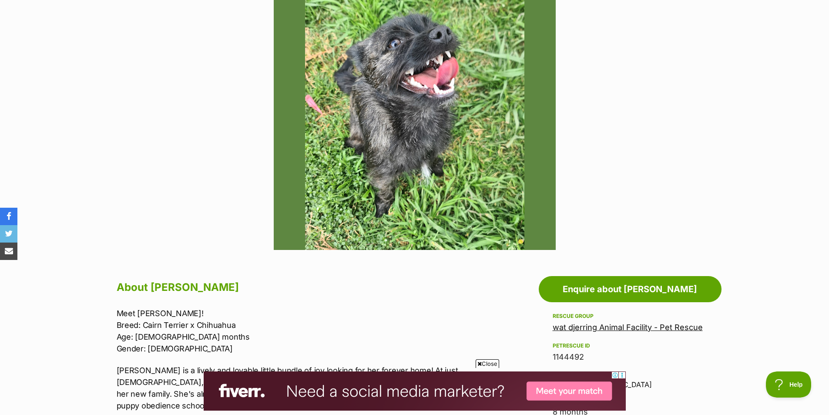
click at [816, 114] on div "Available 1 of 1 images Next Prev 1" at bounding box center [414, 102] width 829 height 295
